Goal: Find specific page/section: Find specific page/section

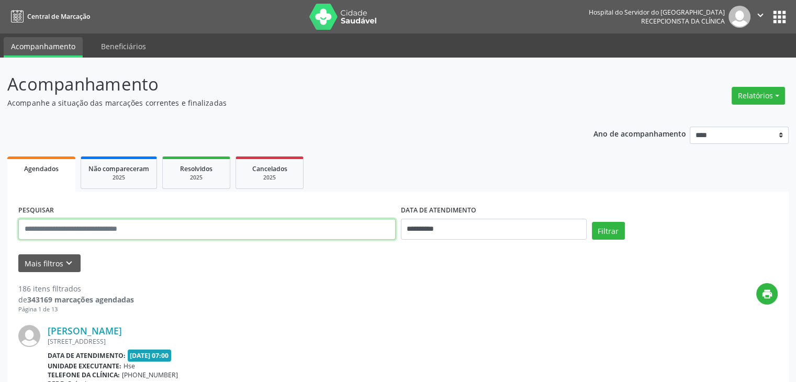
drag, startPoint x: 183, startPoint y: 226, endPoint x: 102, endPoint y: 219, distance: 82.0
click at [103, 220] on input "text" at bounding box center [207, 229] width 378 height 21
type input "**********"
click at [592, 222] on button "Filtrar" at bounding box center [608, 231] width 33 height 18
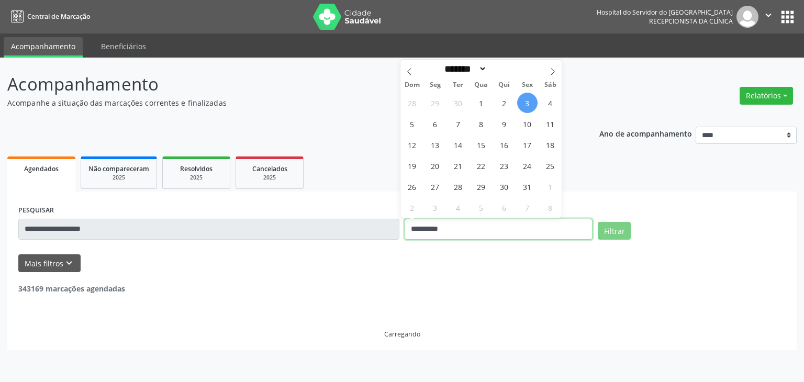
click at [430, 235] on input "**********" at bounding box center [499, 229] width 188 height 21
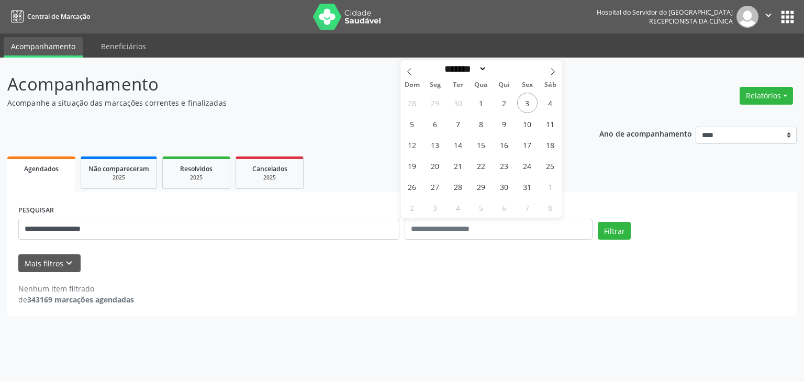
click at [379, 241] on div "**********" at bounding box center [209, 225] width 386 height 45
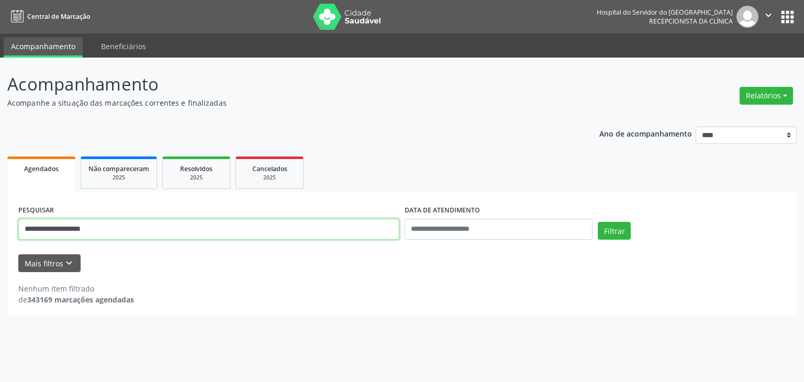
click at [382, 233] on input "**********" at bounding box center [208, 229] width 381 height 21
click at [598, 222] on button "Filtrar" at bounding box center [614, 231] width 33 height 18
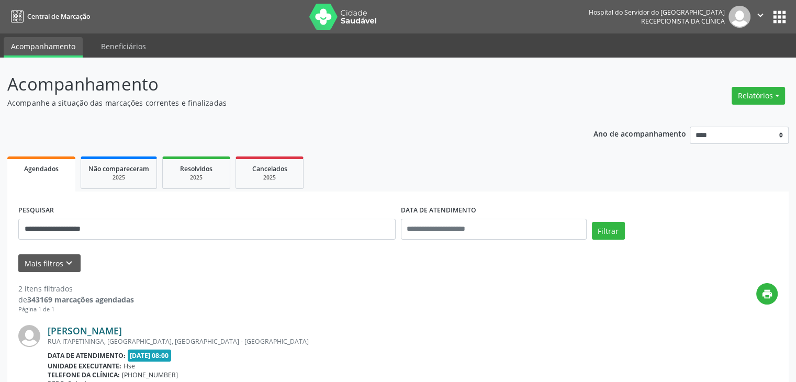
click at [116, 336] on link "[PERSON_NAME]" at bounding box center [85, 331] width 74 height 12
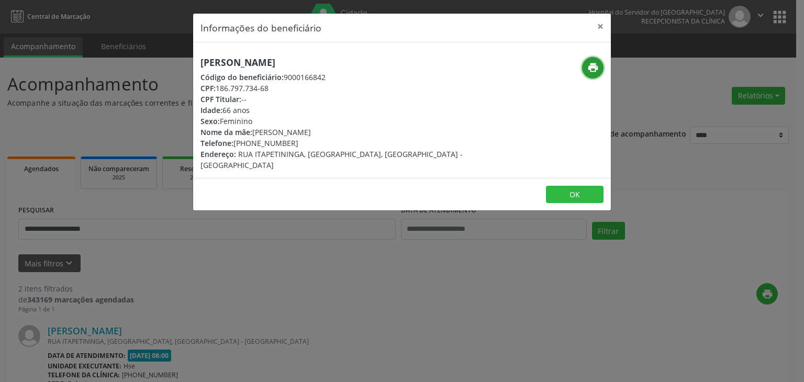
click at [601, 70] on button "print" at bounding box center [592, 67] width 21 height 21
drag, startPoint x: 250, startPoint y: 143, endPoint x: 299, endPoint y: 143, distance: 49.2
click at [299, 143] on div "Telefone: [PHONE_NUMBER]" at bounding box center [333, 143] width 264 height 11
copy div "98507-2901"
click at [593, 22] on button "×" at bounding box center [600, 27] width 21 height 26
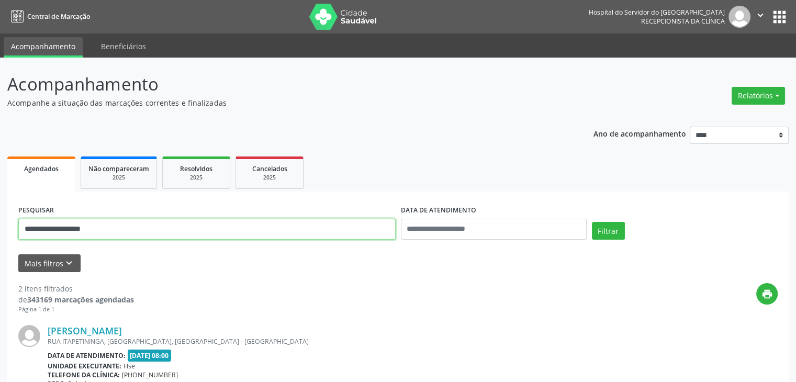
drag, startPoint x: 145, startPoint y: 229, endPoint x: 0, endPoint y: 235, distance: 145.2
click at [0, 235] on div "**********" at bounding box center [398, 355] width 796 height 594
click at [592, 222] on button "Filtrar" at bounding box center [608, 231] width 33 height 18
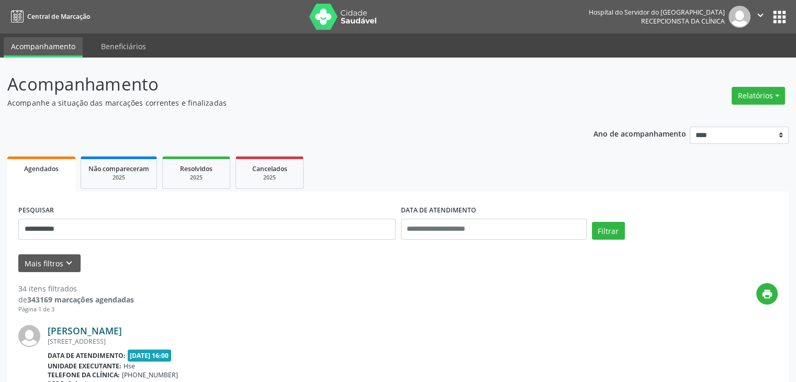
click at [117, 332] on link "[PERSON_NAME]" at bounding box center [85, 331] width 74 height 12
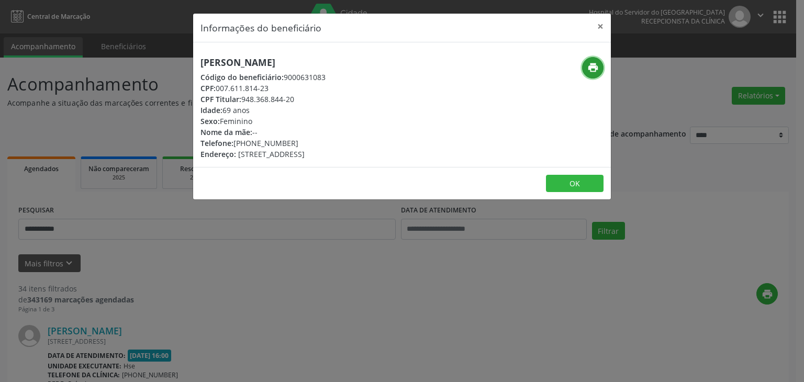
click at [599, 72] on button "print" at bounding box center [592, 67] width 21 height 21
drag, startPoint x: 251, startPoint y: 140, endPoint x: 297, endPoint y: 141, distance: 46.6
click at [297, 141] on div "Telefone: [PHONE_NUMBER]" at bounding box center [263, 143] width 125 height 11
copy div "99965-5148"
drag, startPoint x: 243, startPoint y: 97, endPoint x: 305, endPoint y: 102, distance: 62.0
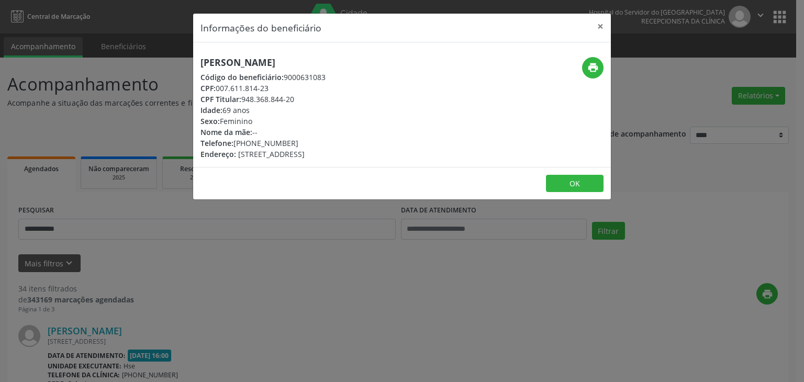
click at [305, 102] on div "CPF Titular: 948.368.844-20" at bounding box center [263, 99] width 125 height 11
copy div "948.368.844-20"
drag, startPoint x: 250, startPoint y: 143, endPoint x: 301, endPoint y: 143, distance: 50.8
click at [301, 143] on div "Telefone: [PHONE_NUMBER]" at bounding box center [263, 143] width 125 height 11
copy div "99965-5148"
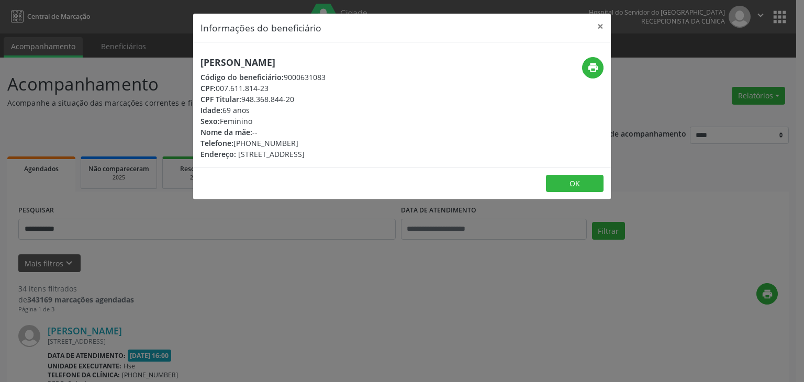
drag, startPoint x: 243, startPoint y: 99, endPoint x: 299, endPoint y: 101, distance: 56.0
click at [299, 101] on div "CPF Titular: 948.368.844-20" at bounding box center [263, 99] width 125 height 11
copy div "948.368.844-20"
click at [602, 32] on button "×" at bounding box center [600, 27] width 21 height 26
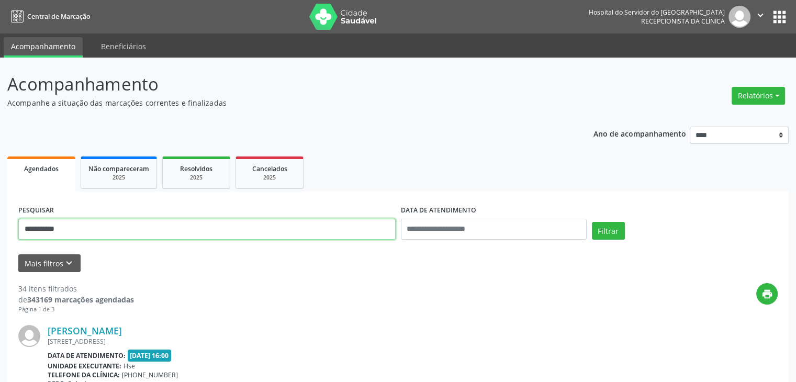
drag, startPoint x: 169, startPoint y: 230, endPoint x: 0, endPoint y: 239, distance: 169.4
paste input "***"
type input "**********"
click at [592, 222] on button "Filtrar" at bounding box center [608, 231] width 33 height 18
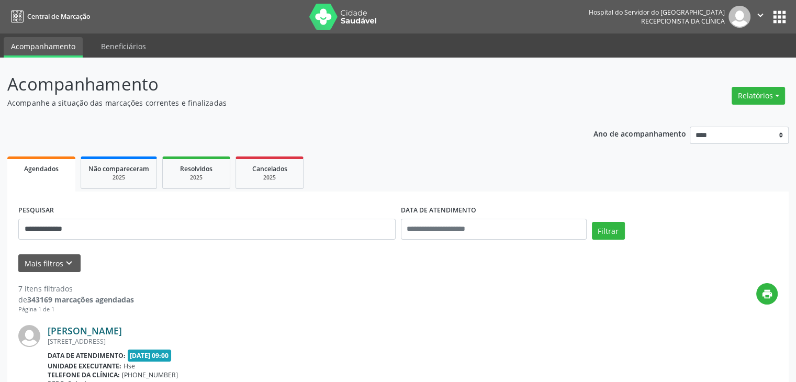
click at [122, 330] on link "[PERSON_NAME]" at bounding box center [85, 331] width 74 height 12
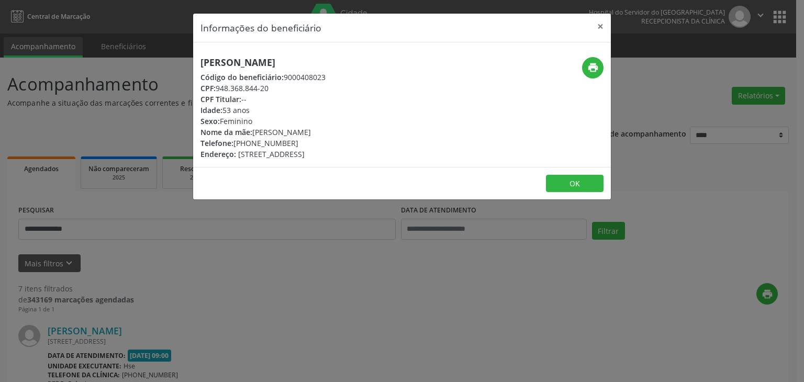
drag, startPoint x: 385, startPoint y: 61, endPoint x: 195, endPoint y: 63, distance: 190.6
click at [195, 63] on div "[PERSON_NAME] Código do beneficiário: 9000408023 CPF: 948.368.844-20 CPF Titula…" at bounding box center [332, 108] width 279 height 103
copy h5 "[PERSON_NAME]"
click at [603, 26] on button "×" at bounding box center [600, 27] width 21 height 26
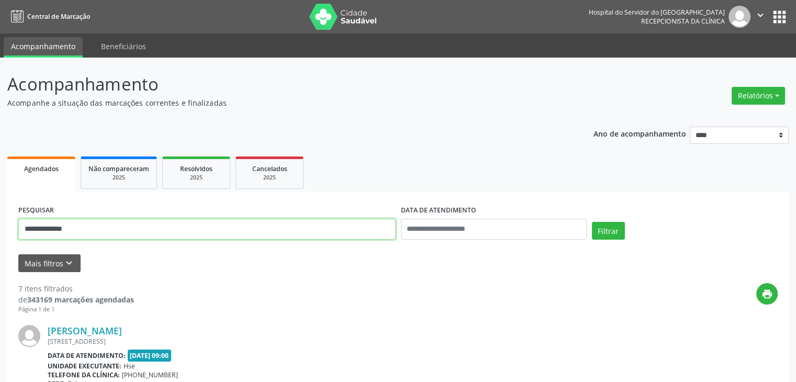
drag, startPoint x: 152, startPoint y: 230, endPoint x: 0, endPoint y: 230, distance: 151.8
type input "**********"
click at [592, 222] on button "Filtrar" at bounding box center [608, 231] width 33 height 18
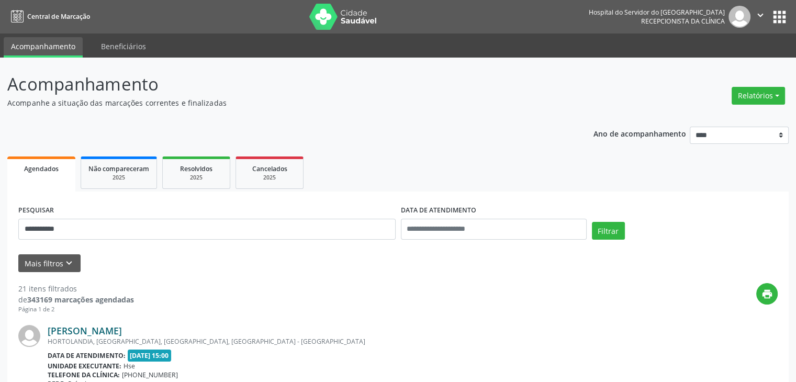
click at [96, 330] on link "[PERSON_NAME]" at bounding box center [85, 331] width 74 height 12
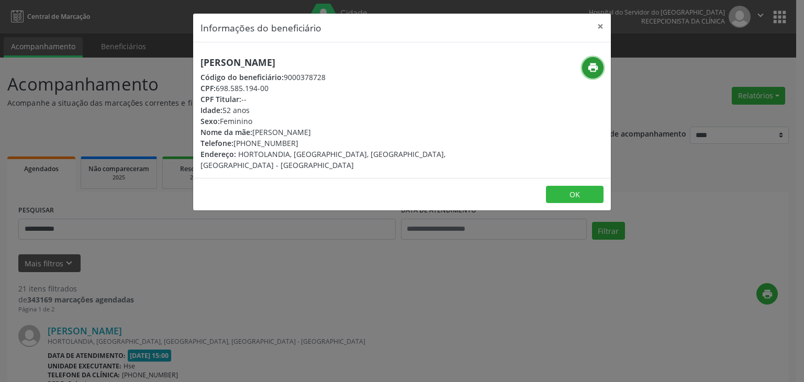
click at [601, 75] on button "print" at bounding box center [592, 67] width 21 height 21
drag, startPoint x: 251, startPoint y: 143, endPoint x: 307, endPoint y: 139, distance: 56.7
click at [307, 139] on div "Telefone: [PHONE_NUMBER]" at bounding box center [333, 143] width 264 height 11
copy div "98608-6170"
click at [601, 26] on button "×" at bounding box center [600, 27] width 21 height 26
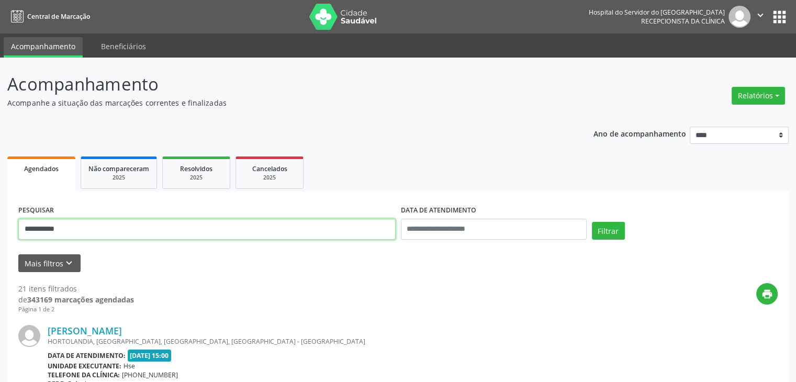
drag, startPoint x: 170, startPoint y: 225, endPoint x: 0, endPoint y: 231, distance: 169.8
type input "**********"
click at [592, 222] on button "Filtrar" at bounding box center [608, 231] width 33 height 18
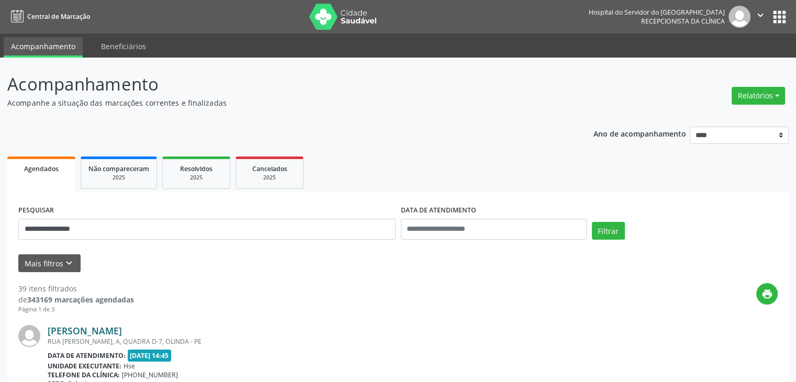
click at [90, 334] on link "[PERSON_NAME]" at bounding box center [85, 331] width 74 height 12
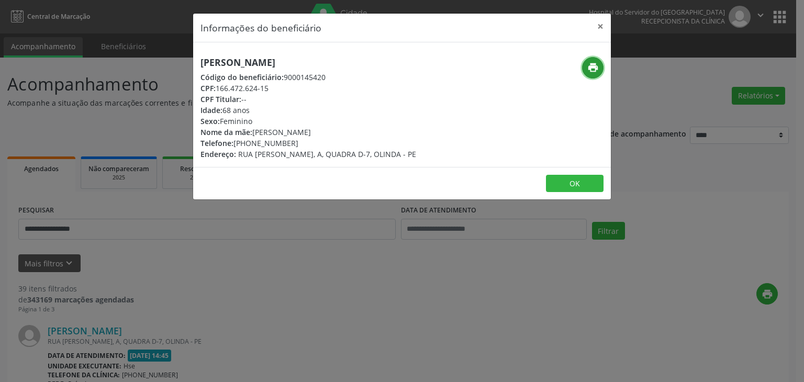
click at [587, 70] on icon "print" at bounding box center [593, 68] width 12 height 12
drag, startPoint x: 251, startPoint y: 141, endPoint x: 297, endPoint y: 141, distance: 45.6
click at [294, 141] on div "Telefone: [PHONE_NUMBER]" at bounding box center [309, 143] width 216 height 11
copy div "99927-7654"
click at [598, 27] on button "×" at bounding box center [600, 27] width 21 height 26
